Goal: Task Accomplishment & Management: Manage account settings

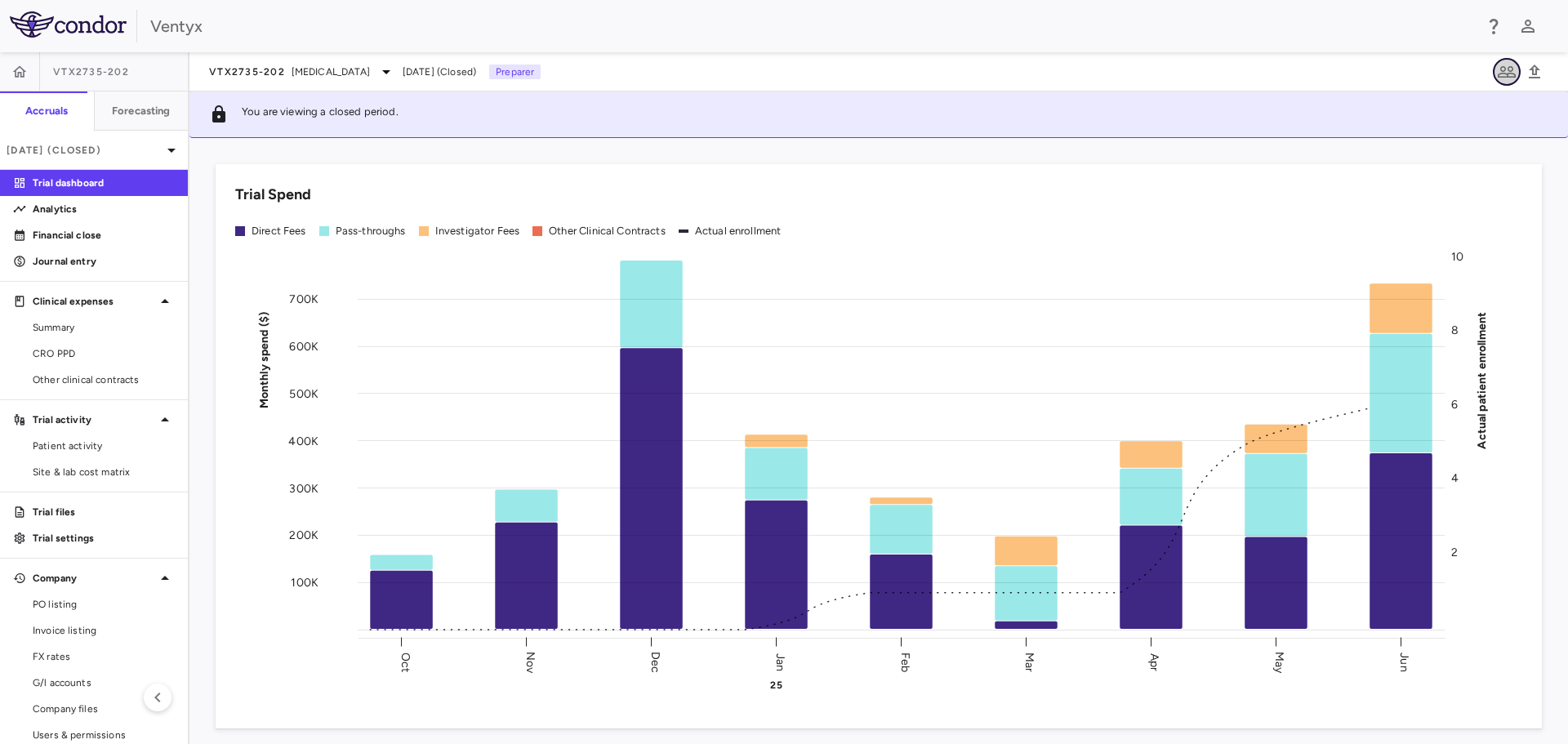
click at [1503, 75] on icon "button" at bounding box center [1506, 71] width 20 height 20
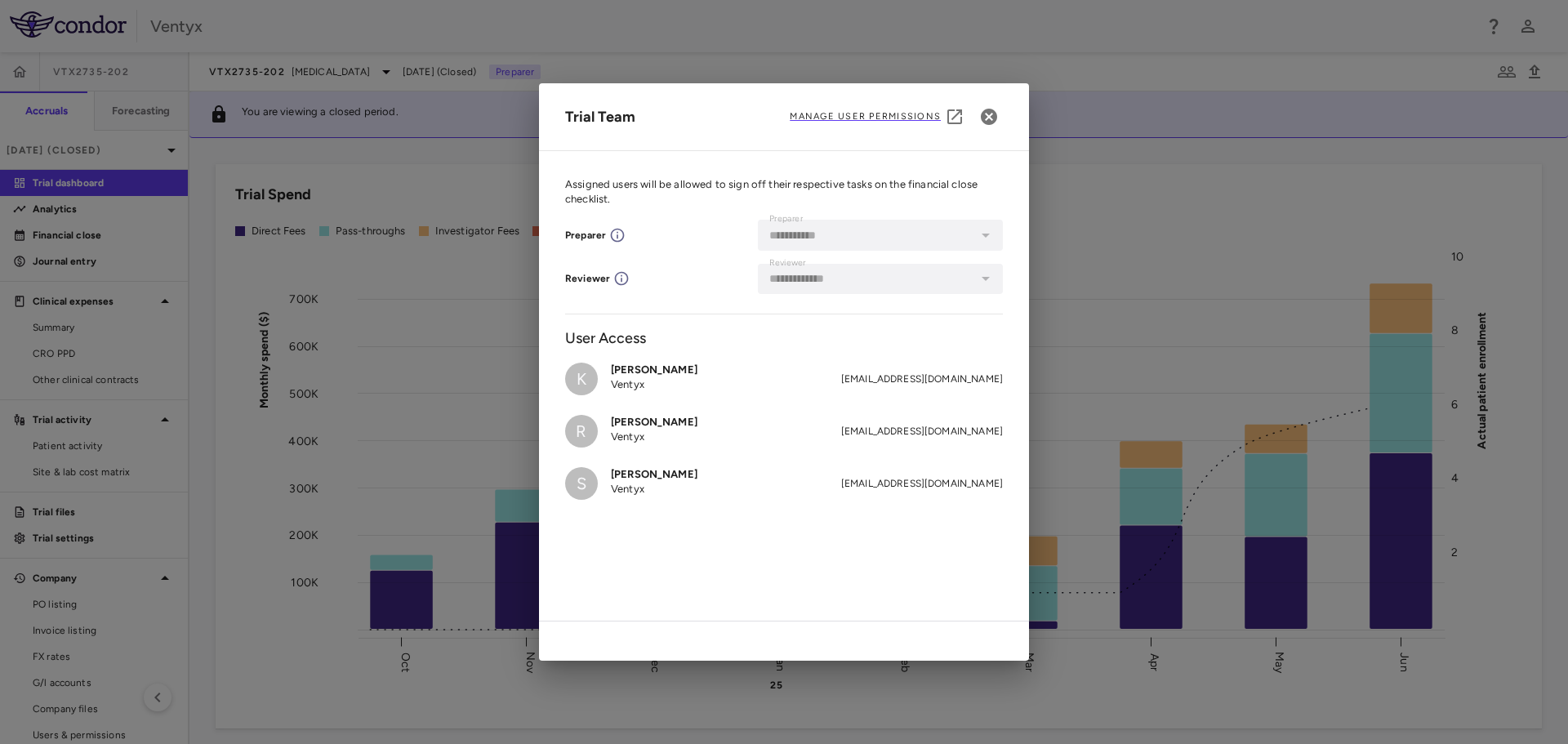
click at [866, 111] on span "Manage User Permissions" at bounding box center [865, 117] width 151 height 13
